Goal: Task Accomplishment & Management: Manage account settings

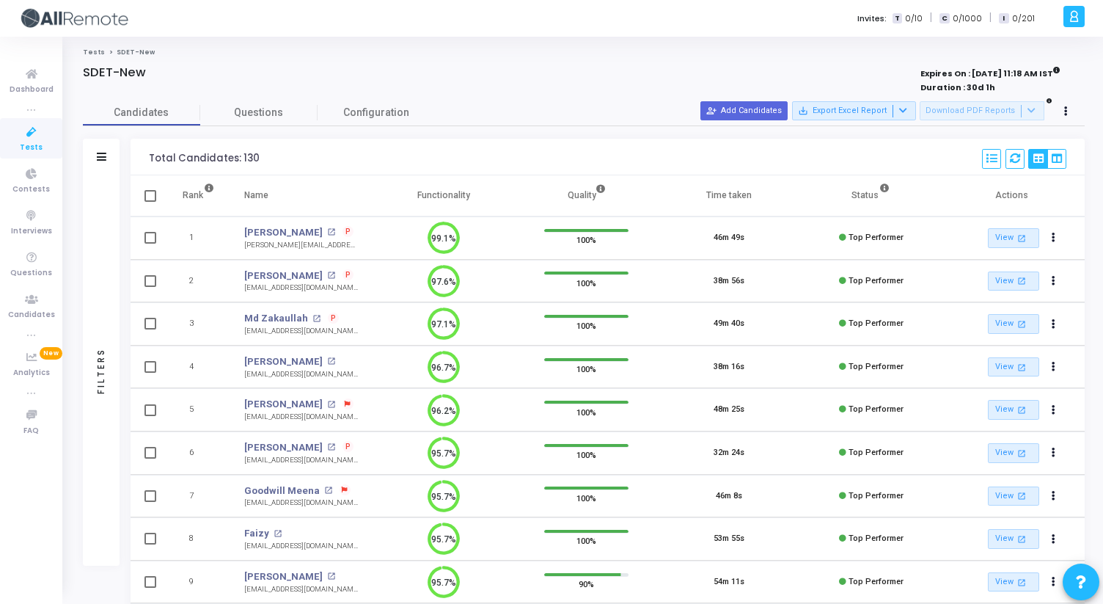
click at [38, 147] on span "Tests" at bounding box center [31, 148] width 23 height 12
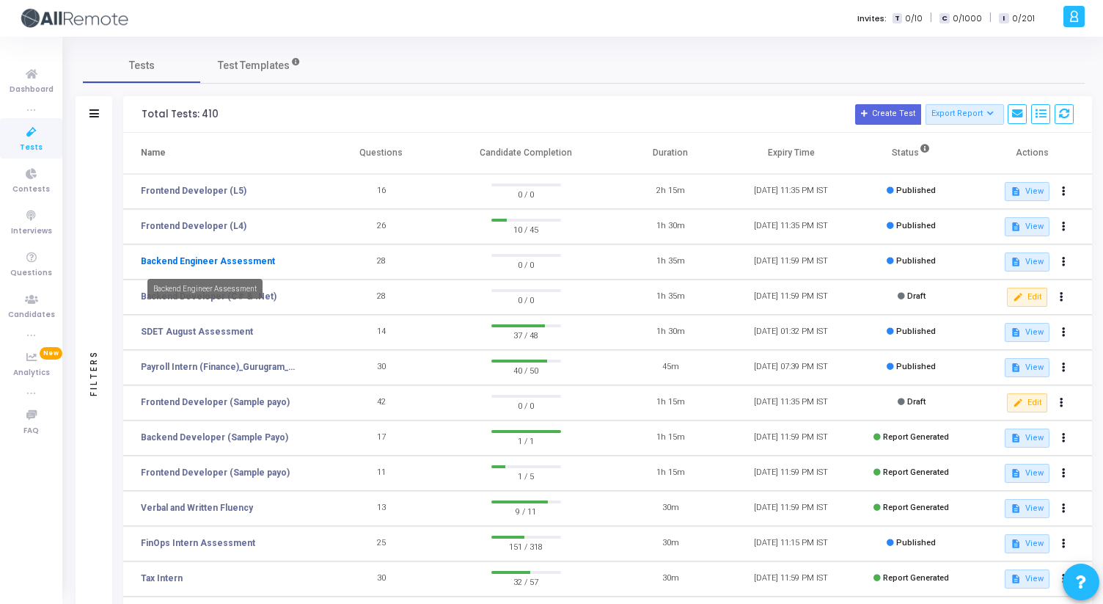
click at [244, 257] on link "Backend Engineer Assessment" at bounding box center [208, 261] width 134 height 13
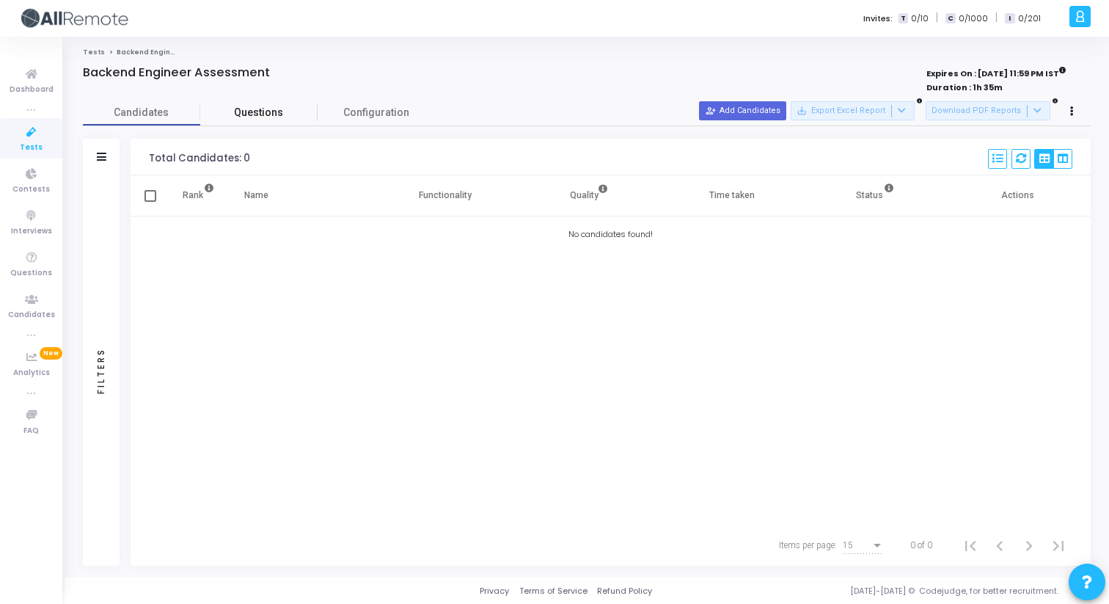
click at [268, 114] on span "Questions" at bounding box center [258, 112] width 117 height 15
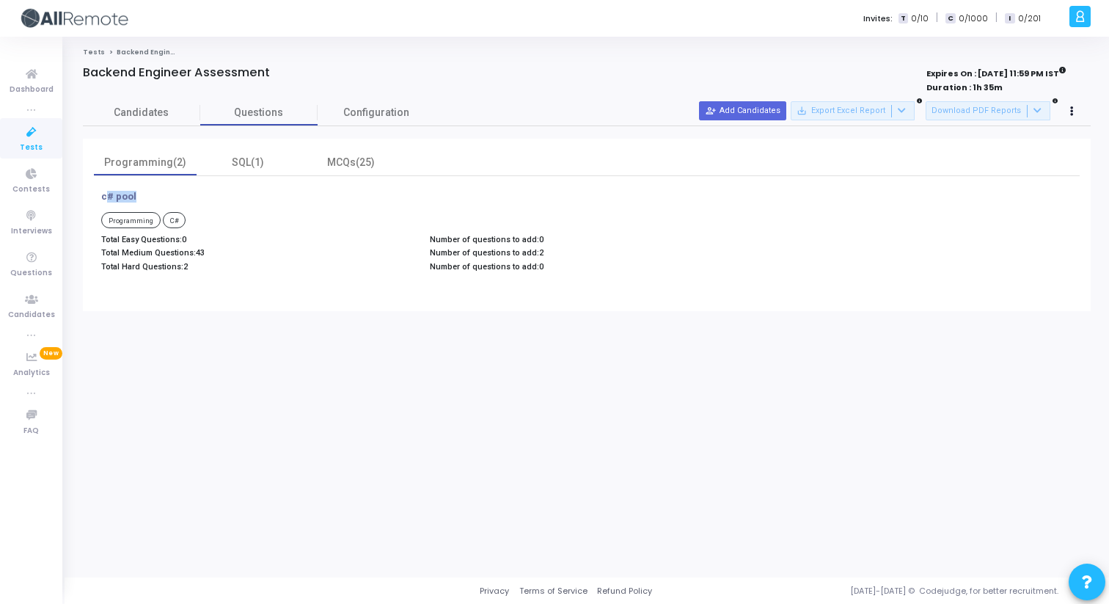
drag, startPoint x: 101, startPoint y: 196, endPoint x: 130, endPoint y: 196, distance: 28.6
click at [130, 196] on p "c# pool" at bounding box center [118, 197] width 35 height 12
click at [140, 195] on h4 "c# pool" at bounding box center [422, 197] width 643 height 12
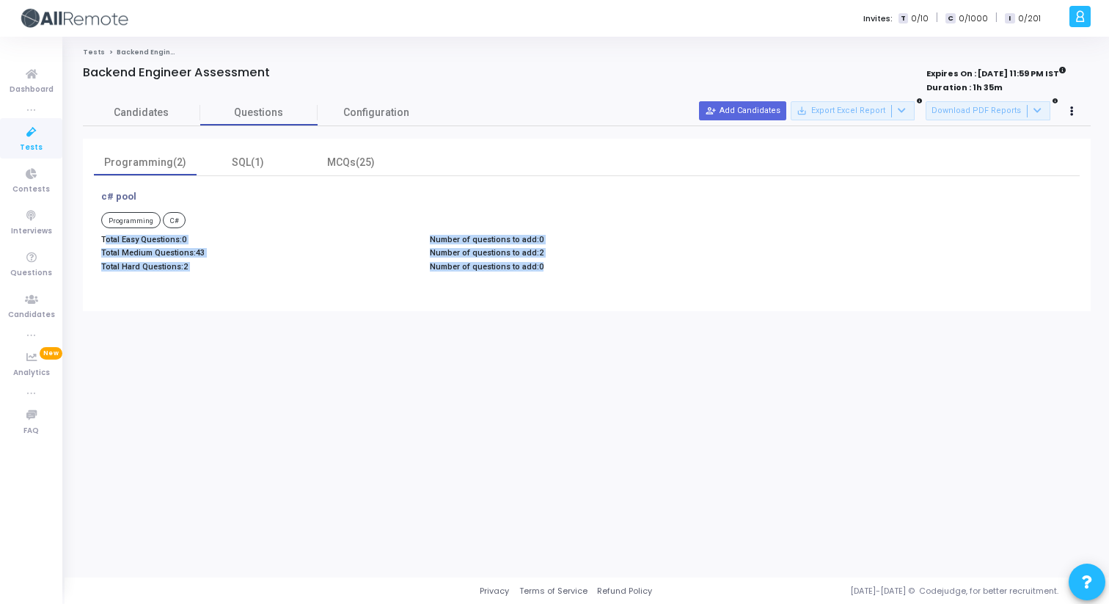
drag, startPoint x: 103, startPoint y: 240, endPoint x: 524, endPoint y: 291, distance: 424.1
click at [522, 291] on div "c# pool Programming C# Total Easy Questions: 0 Total Medium Questions: 43 Total…" at bounding box center [587, 238] width 986 height 124
click at [518, 275] on div "Number of questions to add: 0 Number of questions to add: 2 Number of questions…" at bounding box center [586, 255] width 329 height 41
drag, startPoint x: 541, startPoint y: 268, endPoint x: 102, endPoint y: 237, distance: 440.5
click at [102, 237] on div "Total Easy Questions: 0 Total Medium Questions: 43 Total Hard Questions: 2 Numb…" at bounding box center [422, 255] width 657 height 41
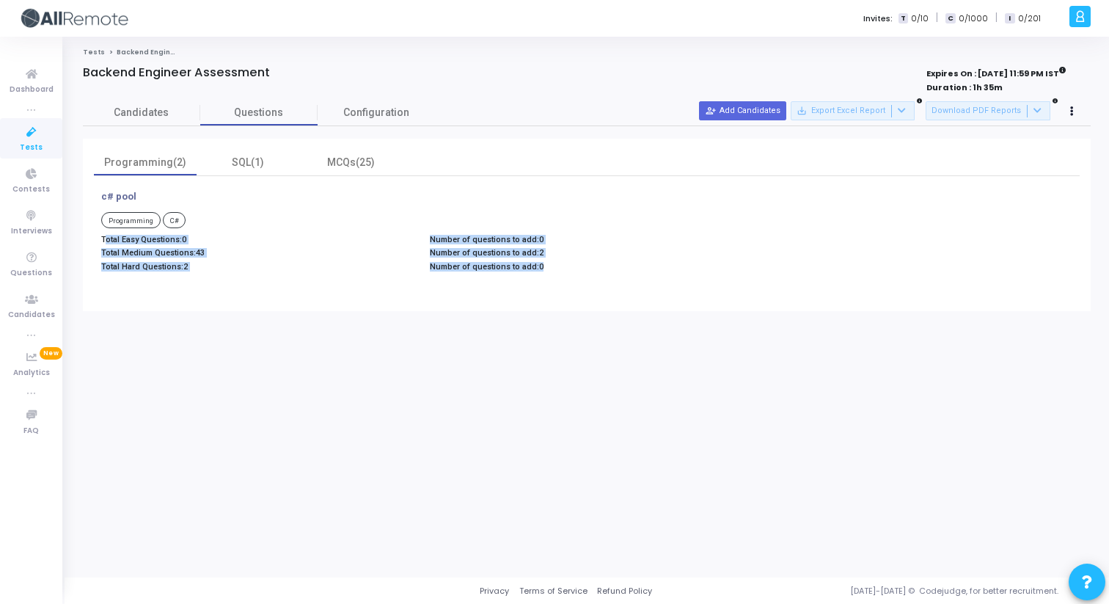
click at [102, 237] on p "Total Easy Questions: 0" at bounding box center [258, 240] width 314 height 10
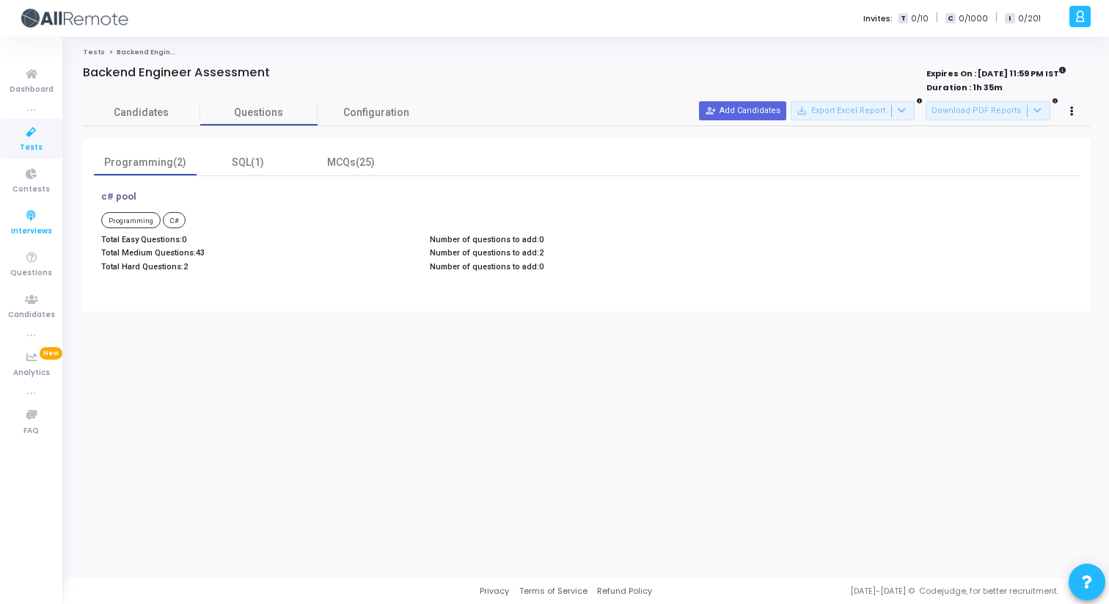
click at [37, 214] on icon at bounding box center [31, 216] width 31 height 18
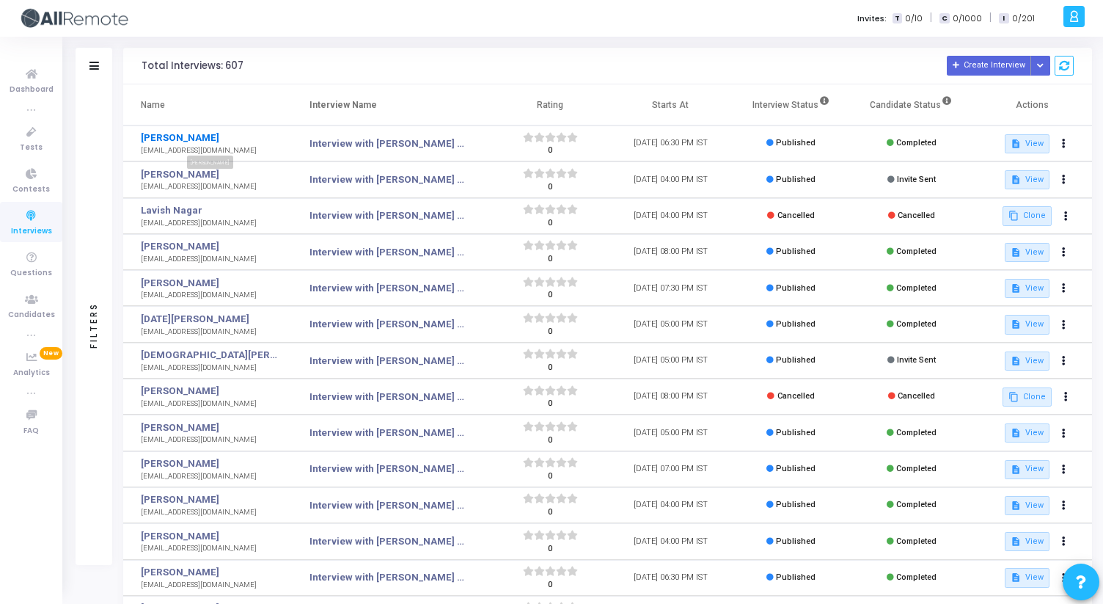
click at [178, 136] on link "[PERSON_NAME]" at bounding box center [209, 138] width 136 height 15
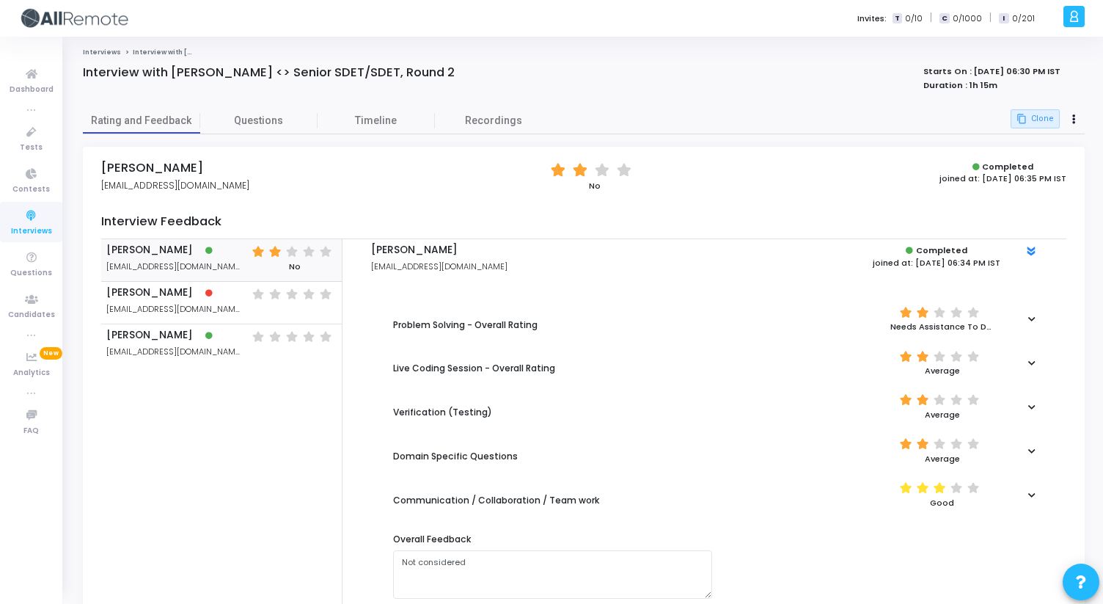
scroll to position [64, 0]
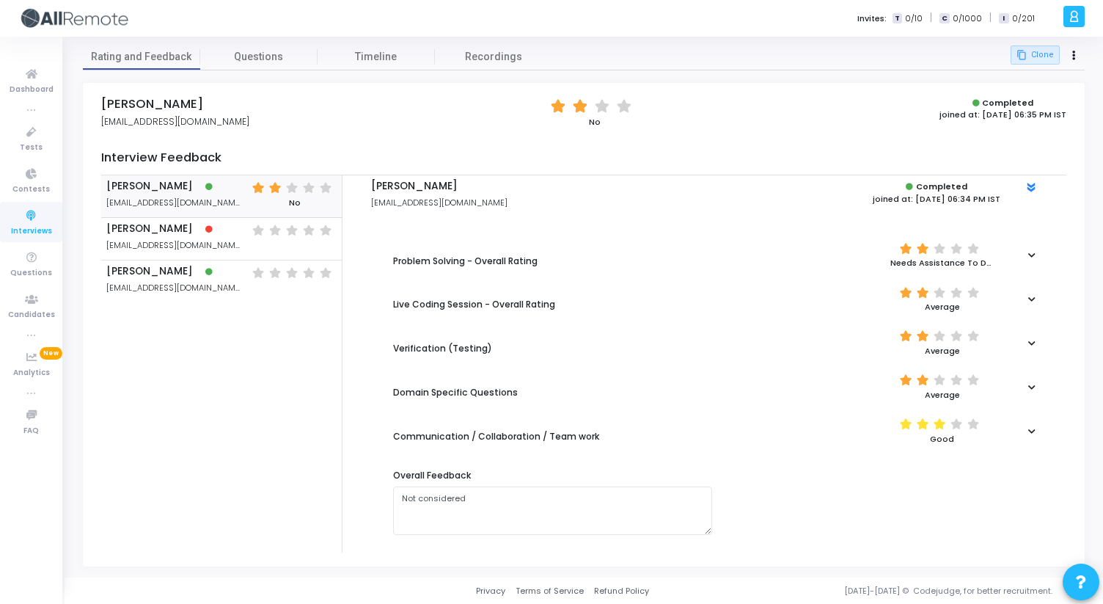
click at [1036, 251] on div at bounding box center [1031, 255] width 27 height 8
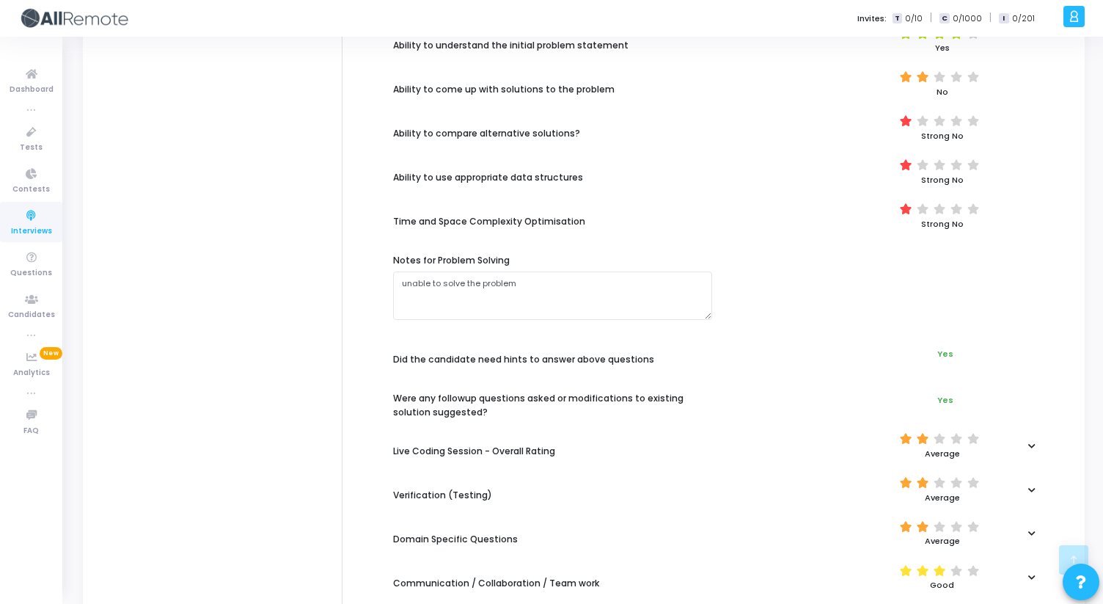
scroll to position [469, 0]
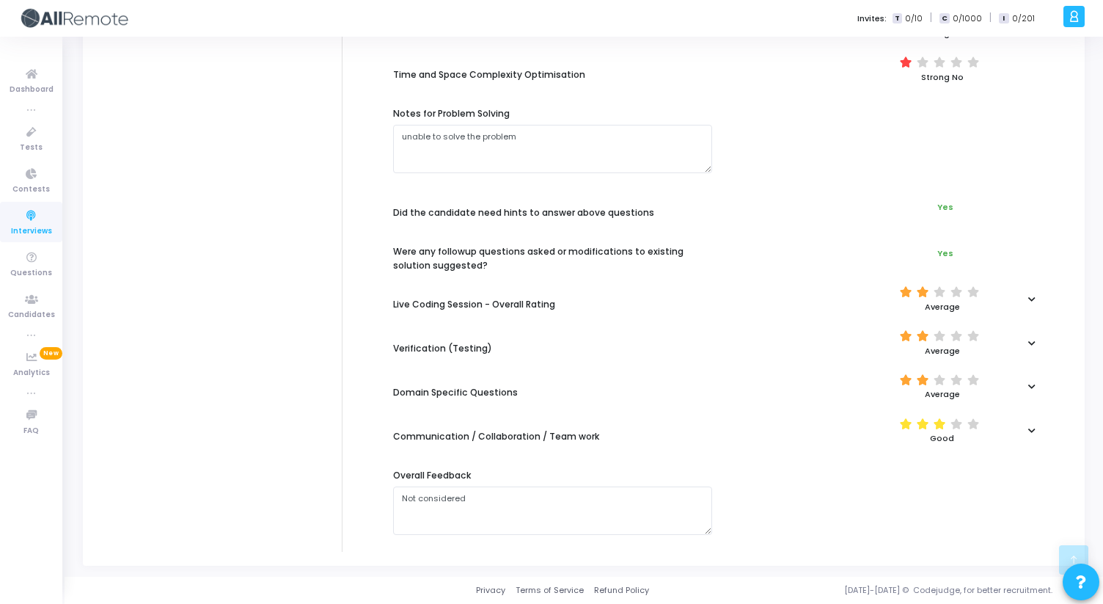
click at [1031, 297] on icon at bounding box center [1031, 299] width 7 height 8
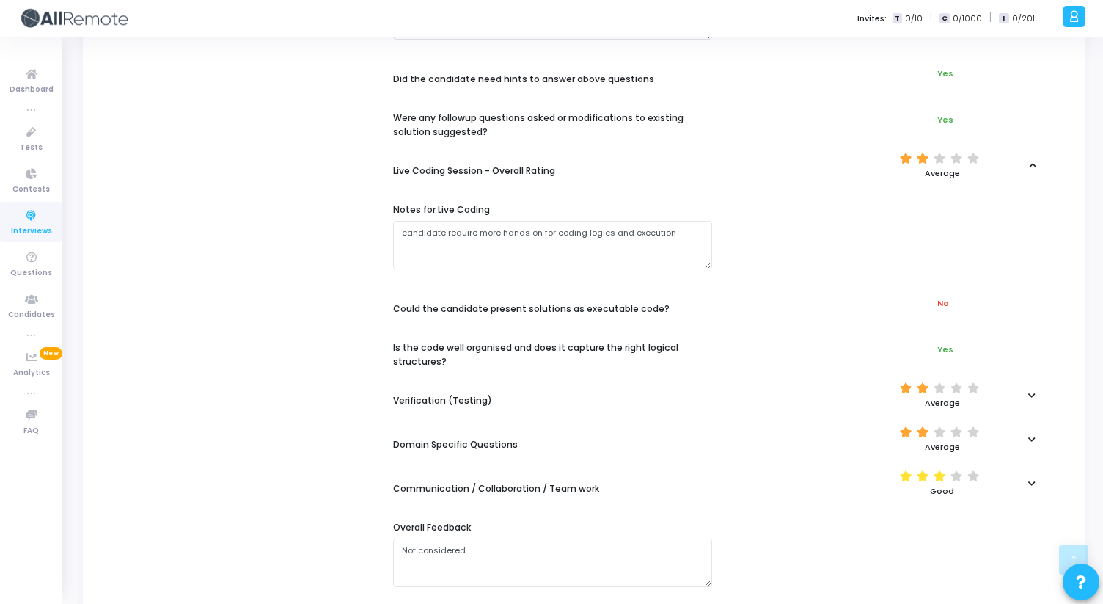
scroll to position [606, 0]
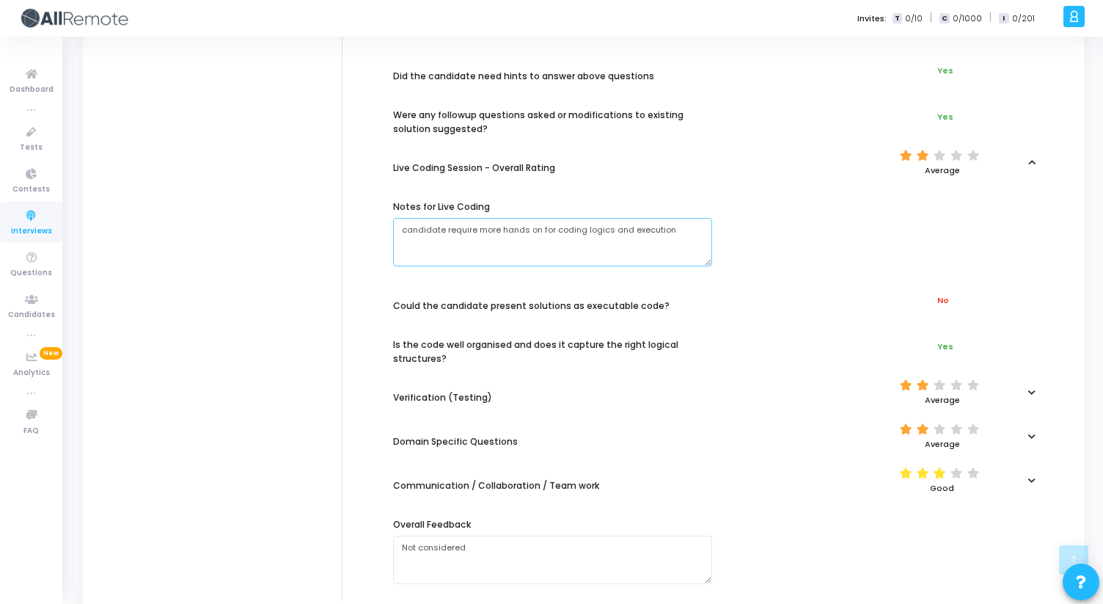
drag, startPoint x: 403, startPoint y: 230, endPoint x: 674, endPoint y: 231, distance: 271.4
click at [673, 233] on textarea at bounding box center [552, 242] width 319 height 48
click at [674, 231] on textarea at bounding box center [552, 242] width 319 height 48
drag, startPoint x: 674, startPoint y: 231, endPoint x: 389, endPoint y: 199, distance: 286.4
click at [389, 199] on div "Notes for Live Coding" at bounding box center [553, 231] width 334 height 86
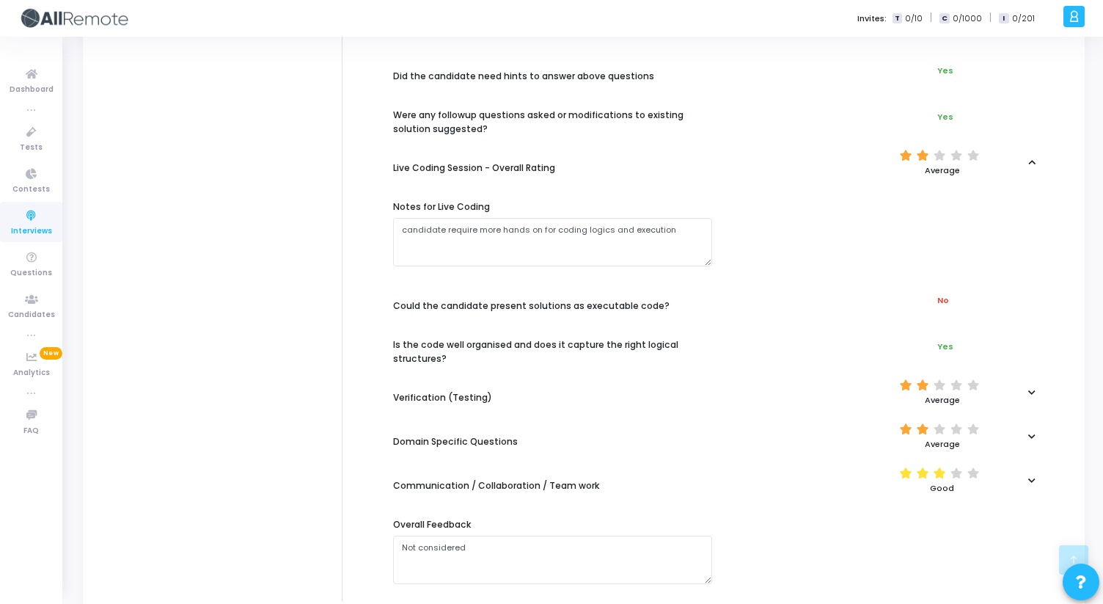
click at [389, 199] on div "Notes for Live Coding" at bounding box center [553, 231] width 334 height 86
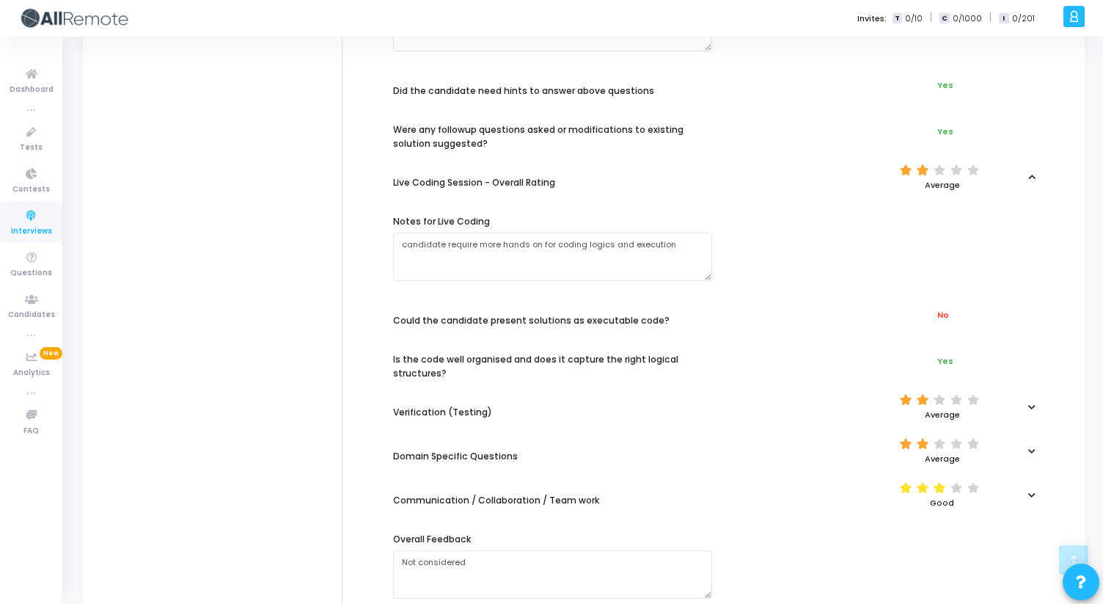
scroll to position [655, 0]
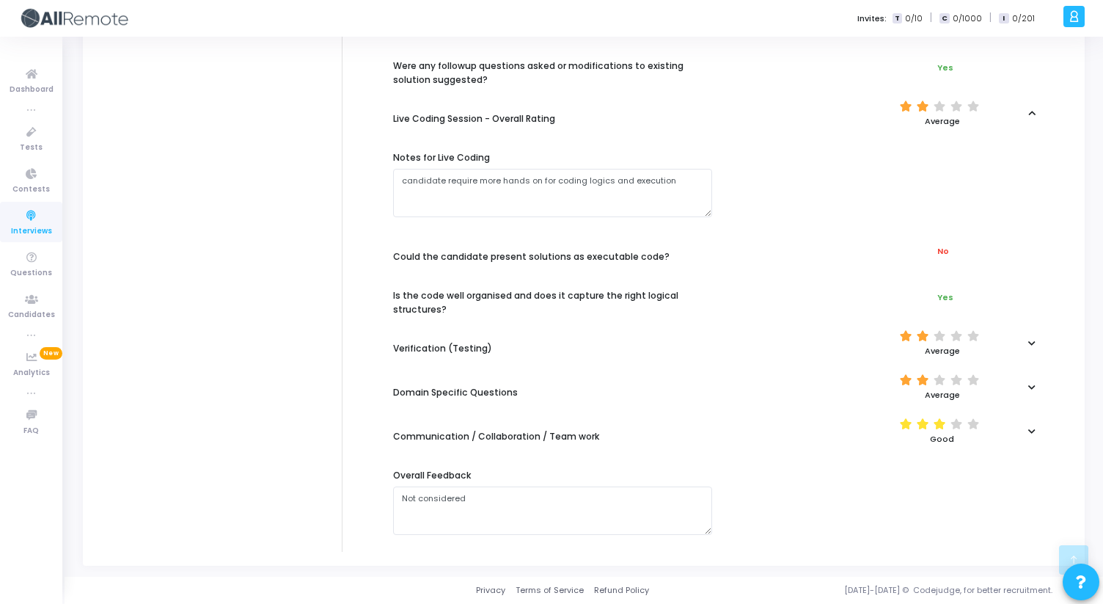
click at [1032, 343] on icon at bounding box center [1031, 343] width 7 height 8
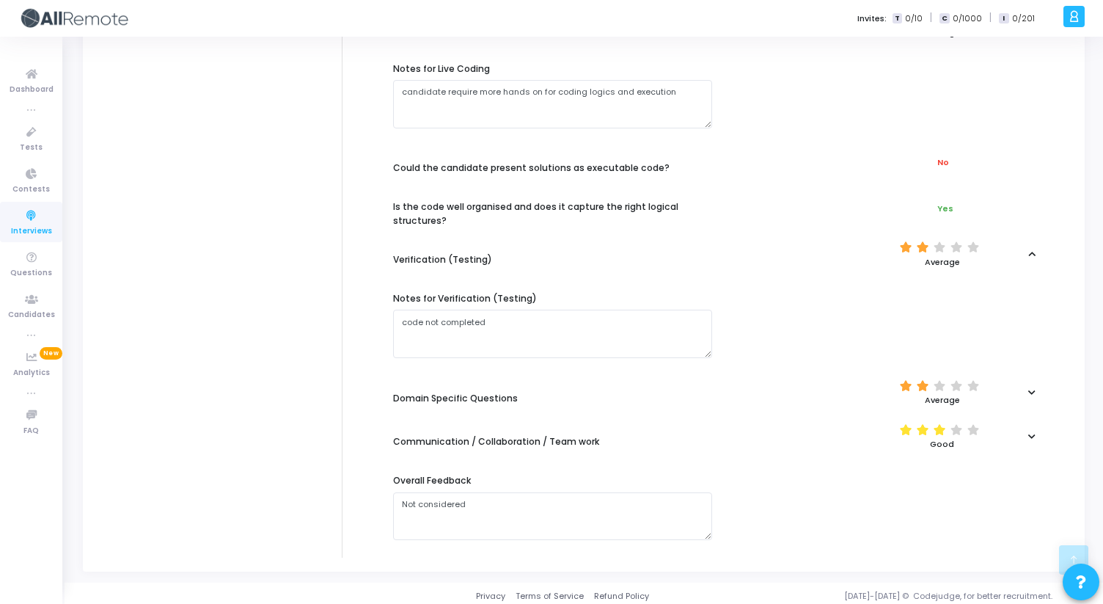
scroll to position [744, 0]
click at [1033, 390] on icon at bounding box center [1031, 391] width 7 height 8
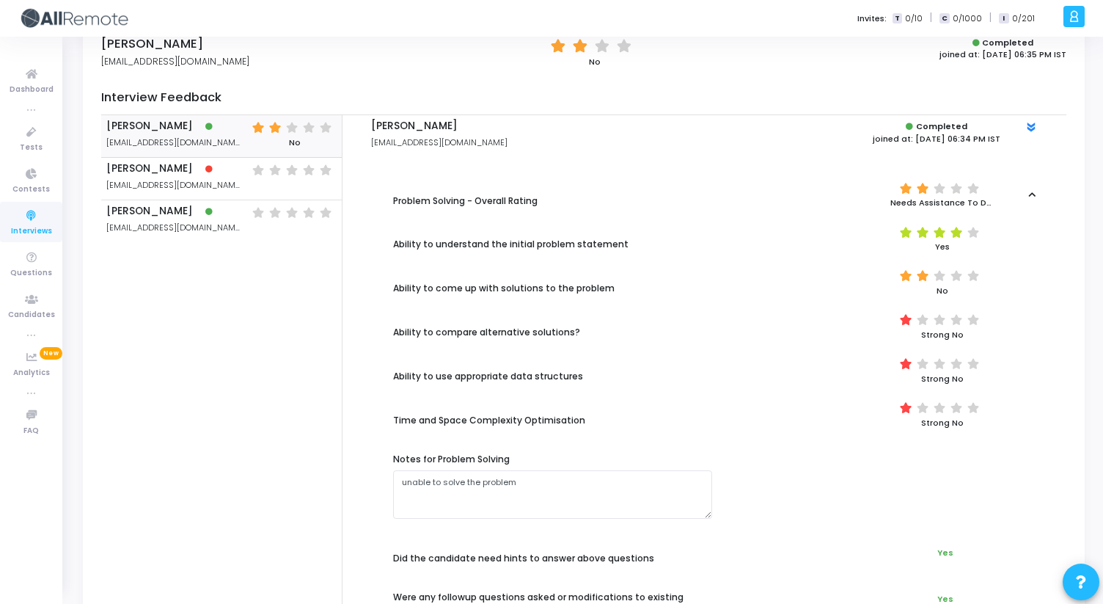
scroll to position [0, 0]
